Goal: Information Seeking & Learning: Learn about a topic

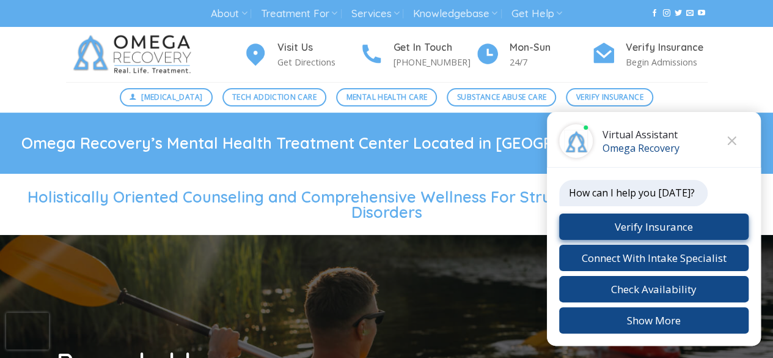
drag, startPoint x: 699, startPoint y: 132, endPoint x: 706, endPoint y: 239, distance: 107.2
click at [706, 239] on div "Virtual Assistant Omega Recovery How can I help you today? Verify Insurance Con…" at bounding box center [654, 228] width 214 height 233
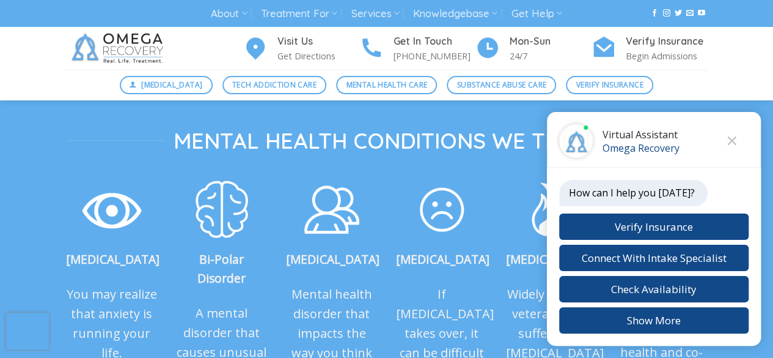
scroll to position [1319, 0]
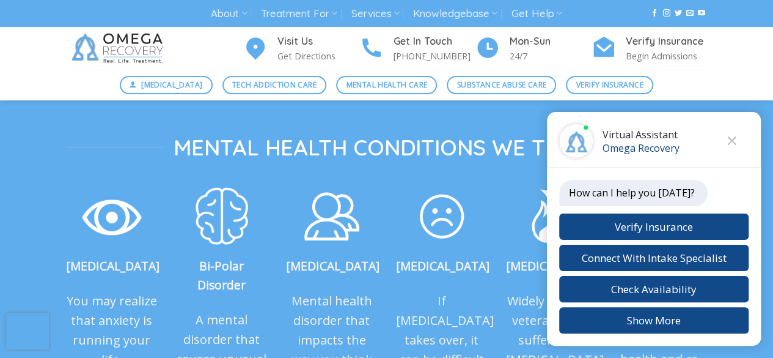
click at [134, 47] on img at bounding box center [119, 48] width 107 height 43
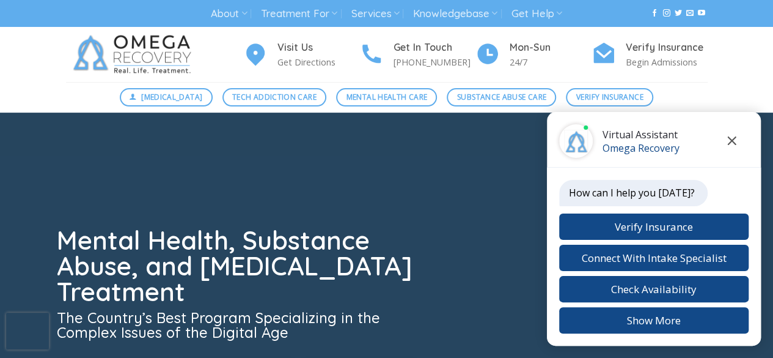
click at [732, 139] on icon "Close chat" at bounding box center [731, 140] width 9 height 9
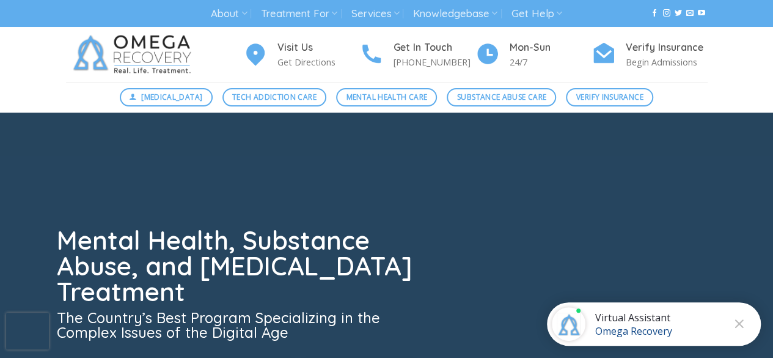
click at [155, 46] on img at bounding box center [135, 54] width 138 height 55
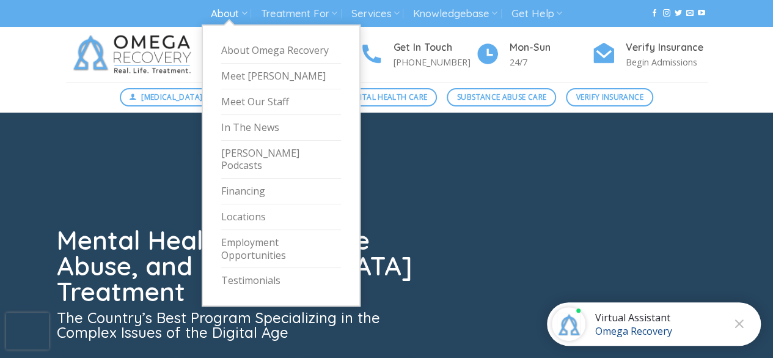
click at [229, 10] on link "About" at bounding box center [229, 13] width 36 height 23
click at [248, 233] on link "Employment Opportunities" at bounding box center [281, 249] width 120 height 39
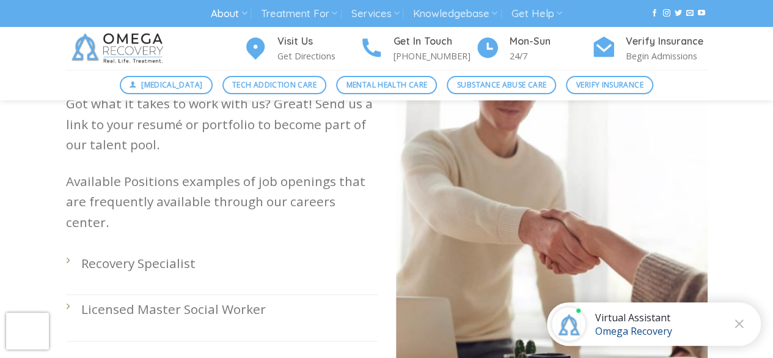
scroll to position [314, 0]
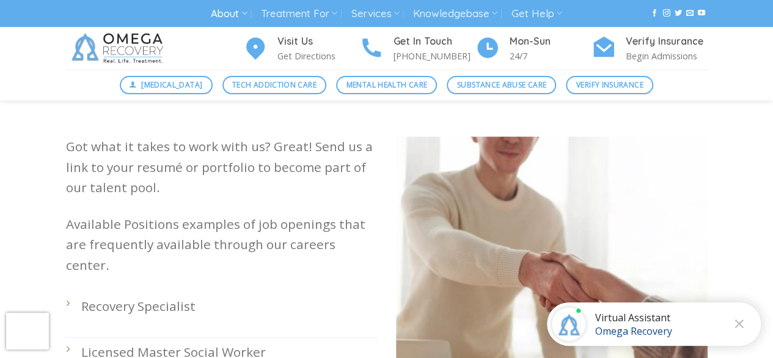
click at [112, 296] on p "Recovery Specialist" at bounding box center [229, 306] width 296 height 20
click at [71, 292] on li "Recovery Specialist" at bounding box center [222, 315] width 312 height 46
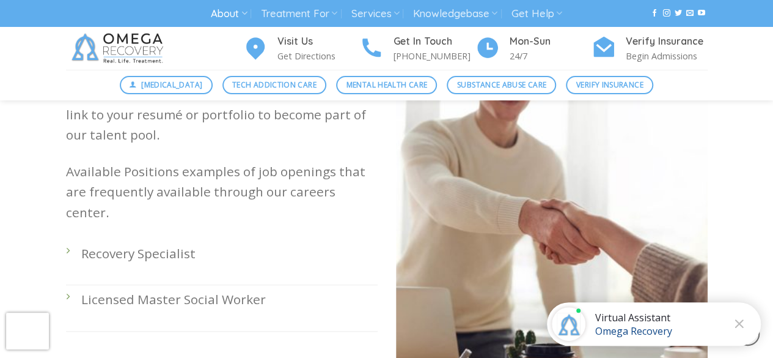
scroll to position [428, 0]
